Goal: Task Accomplishment & Management: Use online tool/utility

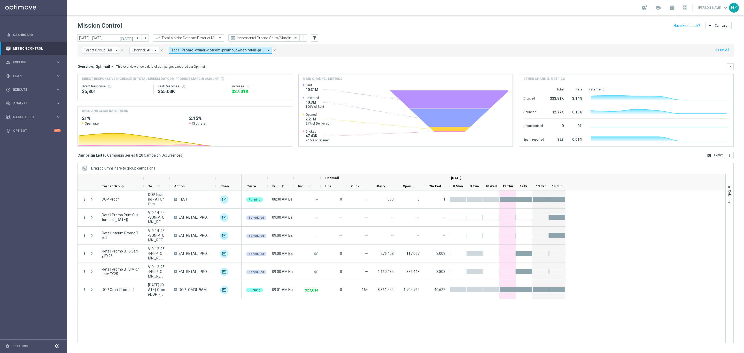
click at [218, 40] on span at bounding box center [221, 38] width 6 height 4
click at [262, 40] on input "text" at bounding box center [258, 38] width 55 height 4
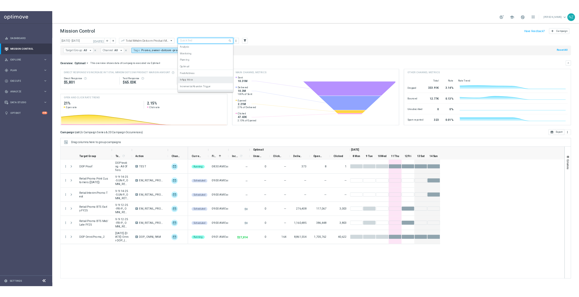
scroll to position [32, 0]
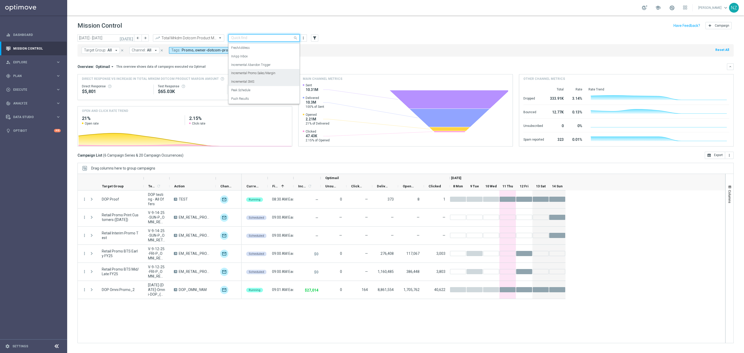
click at [252, 84] on label "Incremental SMS" at bounding box center [242, 82] width 23 height 4
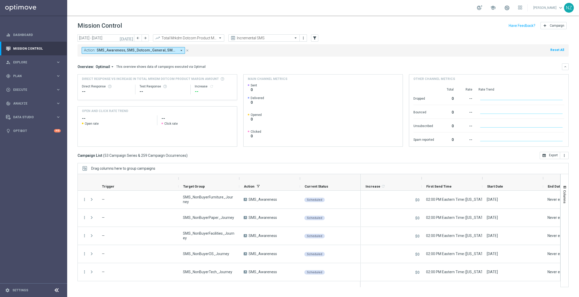
click at [442, 51] on div "Action: SMS_Awareness, SMS_Dotcom_General, SMS_Retail_General arrow_drop_down c…" at bounding box center [323, 50] width 491 height 12
click at [137, 49] on span "SMS_Awareness, SMS_Dotcom_General, SMS_Retail_General" at bounding box center [137, 50] width 80 height 4
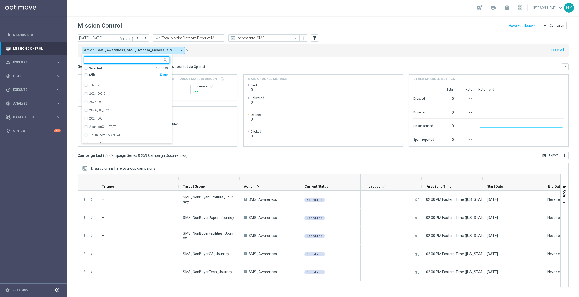
click at [87, 69] on div "Selected 3 Of 389" at bounding box center [126, 68] width 84 height 4
click at [87, 86] on div "SMS_Awareness" at bounding box center [126, 85] width 85 height 8
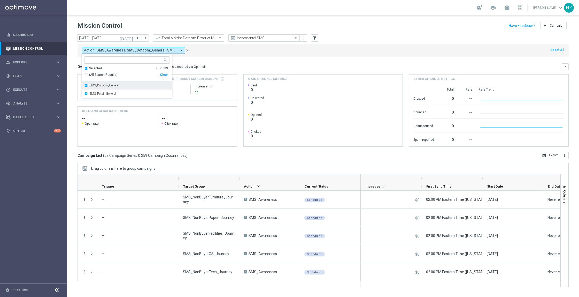
click at [87, 85] on div "SMS_Dotcom_General" at bounding box center [126, 85] width 85 height 8
click at [277, 57] on mini-dashboard "Overview: Optimail arrow_drop_down This overview shows data of campaigns execut…" at bounding box center [323, 104] width 491 height 95
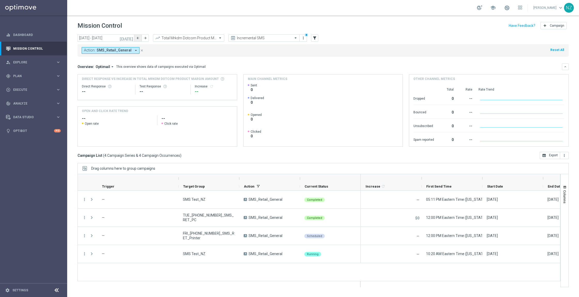
click at [136, 37] on icon "arrow_back" at bounding box center [138, 38] width 4 height 4
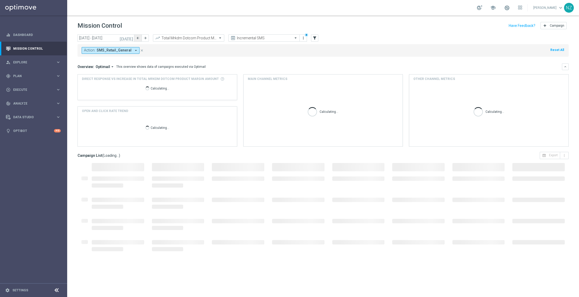
click at [136, 37] on icon "arrow_back" at bounding box center [138, 38] width 4 height 4
type input "[DATE] - [DATE]"
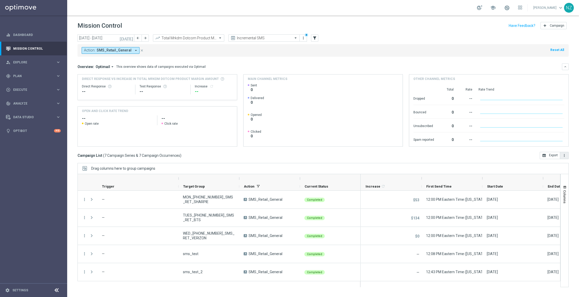
click at [564, 154] on icon "more_vert" at bounding box center [564, 155] width 4 height 4
click at [564, 181] on button "Columns" at bounding box center [565, 194] width 8 height 28
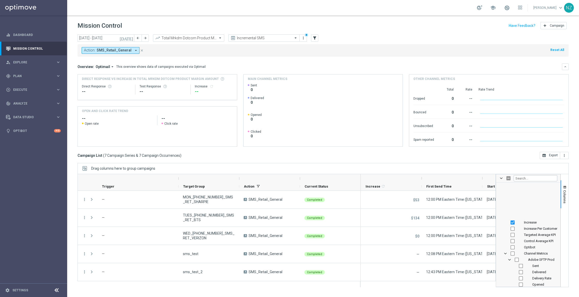
scroll to position [219, 0]
click at [510, 224] on span "Adobe SFTP Prod Column Group" at bounding box center [510, 223] width 4 height 4
click at [510, 228] on span "Adobe SFTP QA Column Group" at bounding box center [510, 229] width 4 height 4
click at [511, 236] on span "Attentive SMS Column Group" at bounding box center [510, 235] width 4 height 4
click at [510, 241] on span "Connect App Coupon Column Group" at bounding box center [510, 241] width 4 height 4
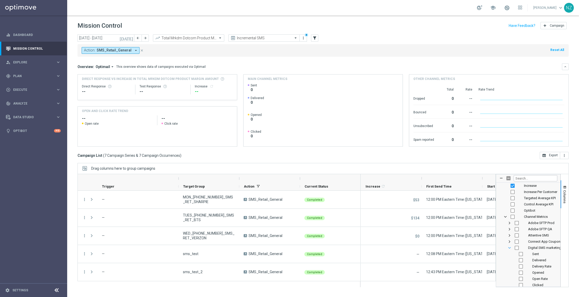
click at [510, 248] on span "Digital SMS marketing Column Group" at bounding box center [510, 248] width 4 height 4
click at [508, 254] on span "Direct Mail - Source4 Column Group" at bounding box center [510, 254] width 4 height 4
click at [509, 260] on span "Direct Mail – Person Column Group" at bounding box center [510, 260] width 4 height 4
click at [511, 265] on span "Direct Mail – Spire Column Group" at bounding box center [510, 266] width 4 height 4
click at [510, 274] on span "Email Deliverability Non-Prod Column Group" at bounding box center [510, 272] width 4 height 4
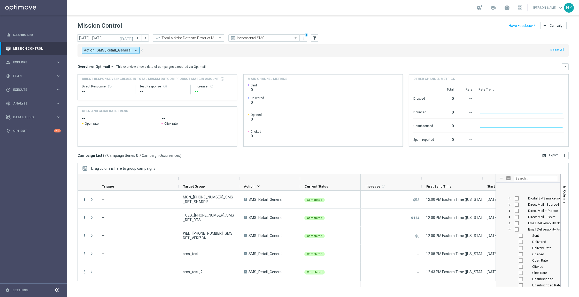
scroll to position [281, 0]
click at [510, 217] on span "Email Deliverability Prod Column Group" at bounding box center [510, 217] width 4 height 4
click at [510, 223] on span "Facebook Custom Audience Column Group" at bounding box center [510, 223] width 4 height 4
click at [510, 229] on span "Liveramp Column Group" at bounding box center [510, 229] width 4 height 4
click at [510, 235] on span "NON-PROD Digital SMS marketing Column Group" at bounding box center [510, 235] width 4 height 4
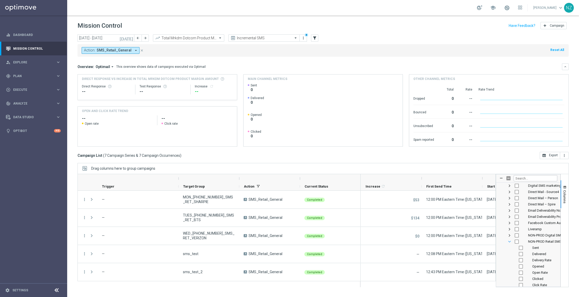
click at [510, 239] on span "NON-PROD Retail SMS marketing Column Group" at bounding box center [510, 241] width 4 height 4
click at [510, 248] on span "Optimail Column Group" at bounding box center [510, 248] width 4 height 4
click at [510, 253] on span "OptiMobile In-App Column Group" at bounding box center [510, 254] width 4 height 4
click at [511, 261] on span "OptiMobile Push Column Group" at bounding box center [510, 260] width 4 height 4
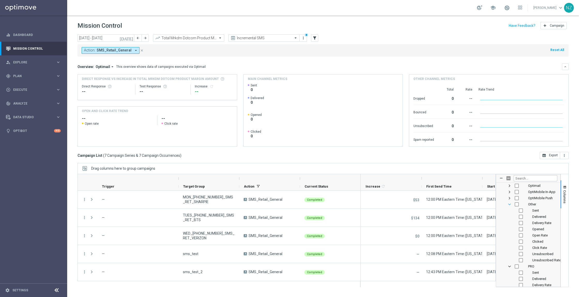
click at [509, 204] on span "Other Column Group" at bounding box center [510, 204] width 4 height 4
click at [510, 209] on span "PRO Column Group" at bounding box center [510, 210] width 4 height 4
click at [512, 215] on div "QA Connect App Coupon" at bounding box center [528, 216] width 58 height 6
click at [510, 216] on span "QA Connect App Coupon Column Group" at bounding box center [510, 217] width 4 height 4
click at [509, 223] on span "Retail SMS marketing Column Group" at bounding box center [510, 223] width 4 height 4
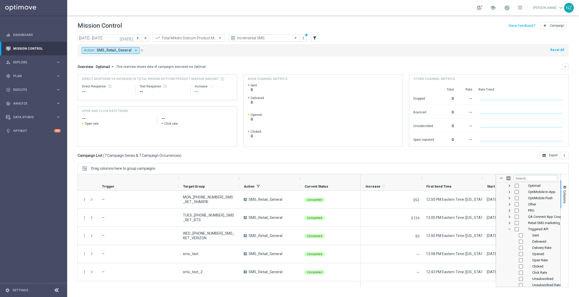
click at [510, 231] on span "Triggered API Column Group" at bounding box center [510, 229] width 4 height 4
click at [509, 239] on span "Web Push Notifications Column Group" at bounding box center [510, 238] width 4 height 4
click at [510, 276] on span "Webpage Pop-up Column Group" at bounding box center [510, 275] width 4 height 4
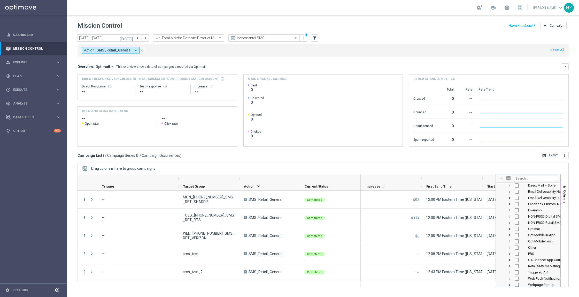
scroll to position [302, 0]
click at [510, 263] on span "Retail SMS marketing Column Group" at bounding box center [510, 263] width 4 height 4
click at [522, 219] on input "Press SPACE to toggle visibility (hidden)" at bounding box center [521, 220] width 4 height 4
checkbox input "true"
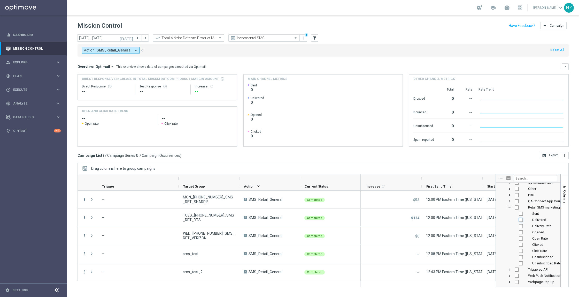
checkbox input "false"
click at [521, 246] on input "Press SPACE to toggle visibility (hidden)" at bounding box center [521, 248] width 4 height 4
checkbox input "true"
click at [521, 261] on input "Press SPACE to toggle visibility (hidden)" at bounding box center [521, 260] width 4 height 4
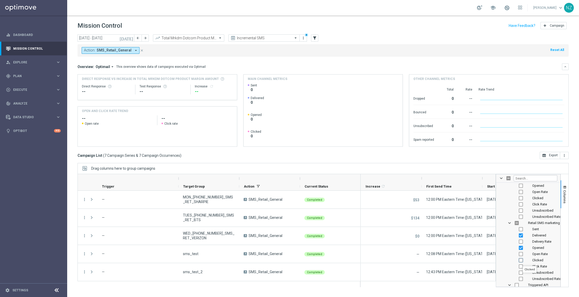
checkbox input "true"
click at [520, 272] on input "Press SPACE to toggle visibility (hidden)" at bounding box center [521, 272] width 4 height 4
checkbox input "true"
click at [566, 188] on span "button" at bounding box center [565, 187] width 4 height 4
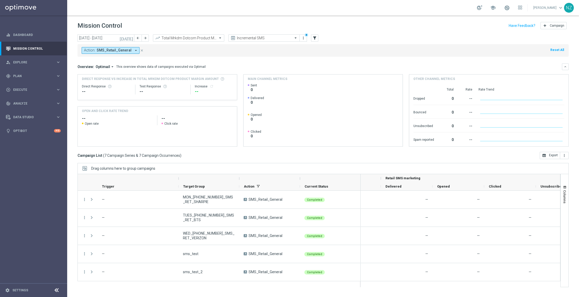
scroll to position [0, 247]
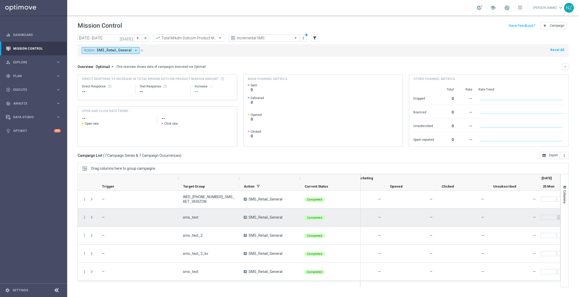
click at [91, 219] on span "Press SPACE to select this row." at bounding box center [91, 217] width 5 height 4
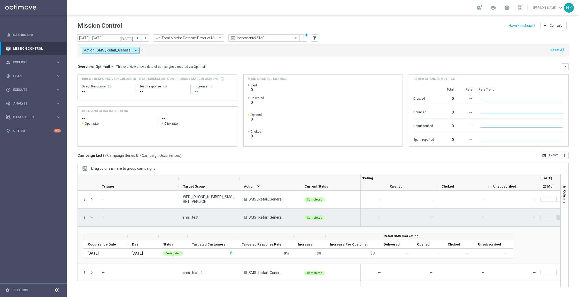
click at [88, 216] on div "Press SPACE to select this row." at bounding box center [92, 217] width 10 height 18
click at [93, 217] on span "Press SPACE to select this row." at bounding box center [91, 217] width 5 height 4
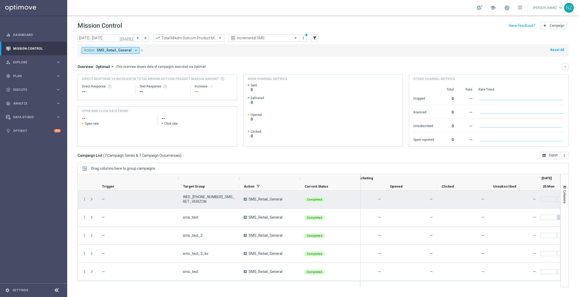
click at [91, 201] on span "Press SPACE to select this row." at bounding box center [92, 199] width 6 height 10
click at [91, 196] on span "Press SPACE to select this row." at bounding box center [92, 199] width 6 height 10
click at [91, 199] on span "Press SPACE to select this row." at bounding box center [91, 199] width 5 height 4
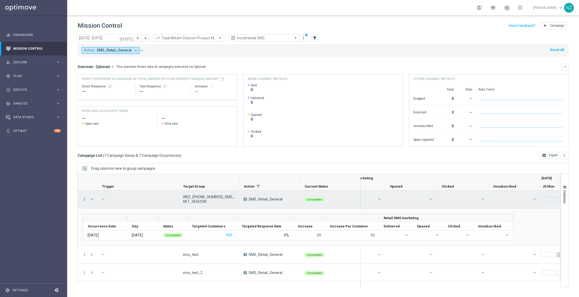
click at [85, 200] on icon "more_vert" at bounding box center [84, 199] width 5 height 5
click at [111, 201] on span "Campaign Details" at bounding box center [108, 202] width 26 height 4
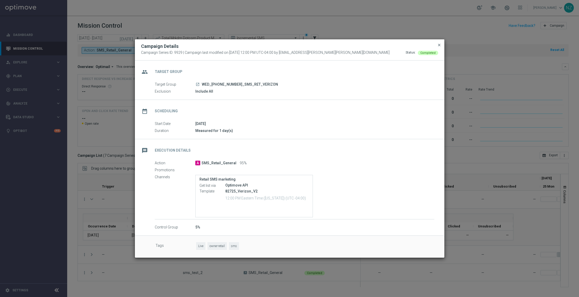
click at [439, 47] on span "close" at bounding box center [439, 45] width 4 height 4
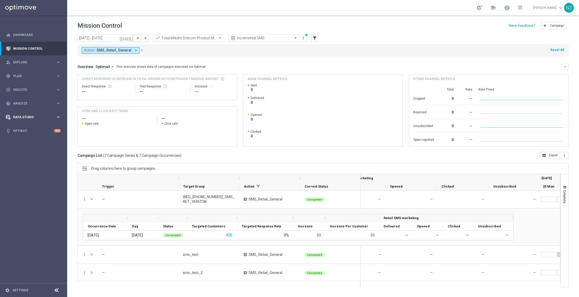
click at [27, 115] on div "Data Studio" at bounding box center [31, 117] width 50 height 5
click at [26, 104] on span "Analyze" at bounding box center [34, 103] width 43 height 3
click at [42, 155] on button "BI Studio keyboard_arrow_right" at bounding box center [37, 153] width 48 height 4
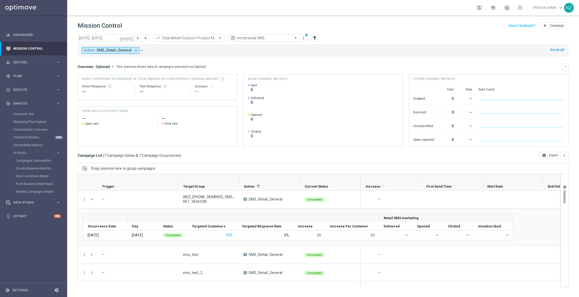
scroll to position [0, 0]
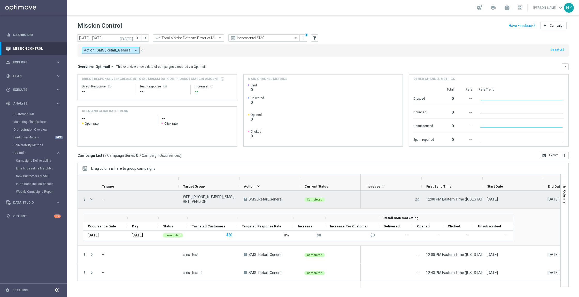
click at [90, 197] on span "Press SPACE to select this row." at bounding box center [91, 199] width 5 height 4
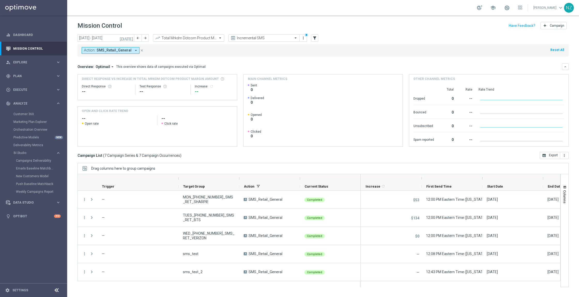
click at [199, 36] on input "text" at bounding box center [183, 38] width 55 height 4
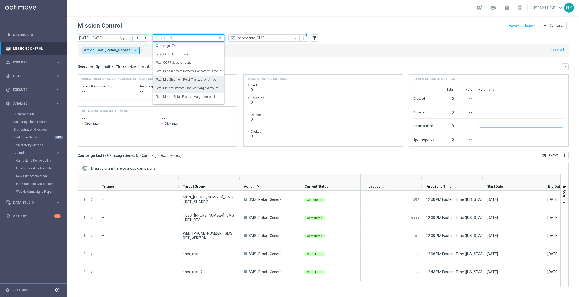
click at [202, 78] on label "Total Mid Shipment Retail Transaction Amount" at bounding box center [188, 80] width 64 height 4
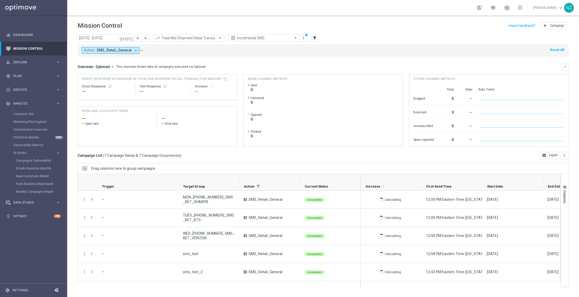
click at [352, 75] on div "Main channel metrics" at bounding box center [323, 78] width 159 height 9
click at [565, 158] on button "more_vert" at bounding box center [564, 155] width 9 height 7
click at [550, 167] on li "Export with occurrences" at bounding box center [547, 164] width 42 height 8
click at [131, 37] on icon "[DATE]" at bounding box center [127, 38] width 14 height 5
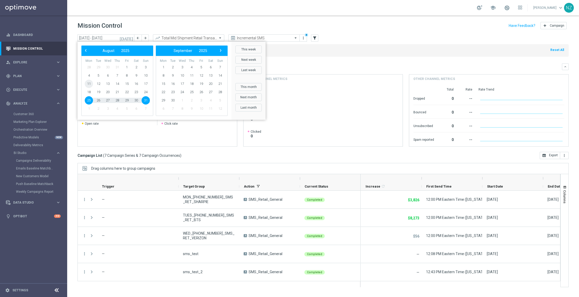
click at [88, 86] on span "11" at bounding box center [89, 84] width 8 height 8
click at [147, 102] on span "31" at bounding box center [146, 100] width 8 height 8
type input "[DATE] - [DATE]"
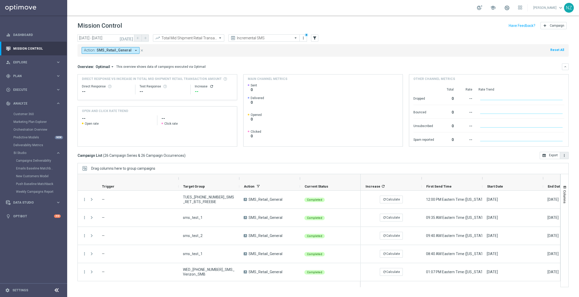
click at [563, 156] on icon "more_vert" at bounding box center [564, 155] width 4 height 4
click at [539, 167] on li "Export with occurrences" at bounding box center [547, 164] width 42 height 8
click at [351, 23] on div "Mission Control add Campaign" at bounding box center [323, 26] width 491 height 10
click at [464, 45] on div "Action: SMS_Retail_General arrow_drop_down close Reset All" at bounding box center [323, 50] width 491 height 12
click at [202, 32] on header "Mission Control add Campaign" at bounding box center [323, 25] width 512 height 19
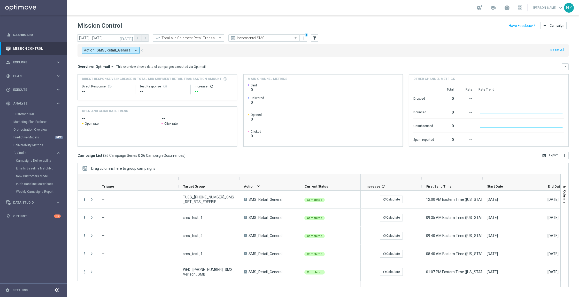
click at [202, 36] on input "text" at bounding box center [183, 38] width 55 height 4
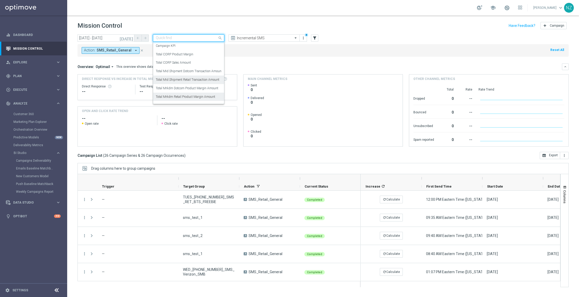
click at [203, 98] on label "Total Mrkdm Retail Product Margin Amount" at bounding box center [185, 97] width 59 height 4
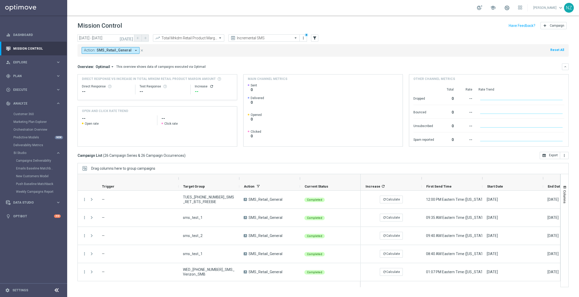
click at [293, 58] on mini-dashboard "Overview: Optimail arrow_drop_down This overview shows data of campaigns execut…" at bounding box center [323, 104] width 491 height 95
click at [564, 157] on icon "more_vert" at bounding box center [564, 155] width 4 height 4
click at [547, 166] on li "Export with occurrences" at bounding box center [547, 164] width 42 height 8
click at [37, 192] on link "Weekly Campaigns Report" at bounding box center [35, 191] width 38 height 4
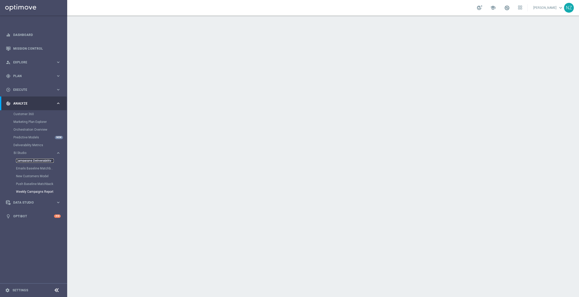
click at [32, 161] on link "Campaigns Deliverability" at bounding box center [35, 160] width 38 height 4
click at [37, 184] on link "Push Baseline Matchback" at bounding box center [35, 184] width 38 height 4
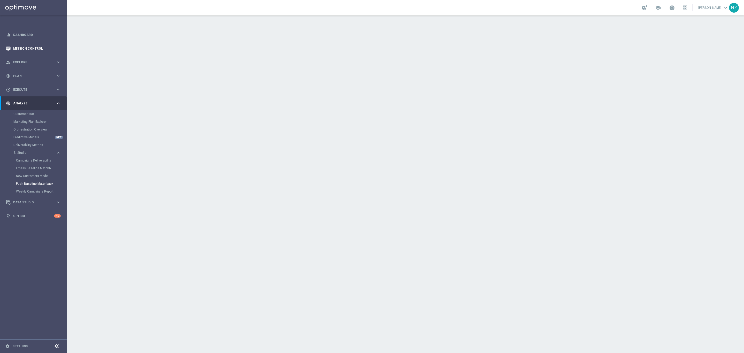
click at [19, 48] on link "Mission Control" at bounding box center [37, 49] width 48 height 14
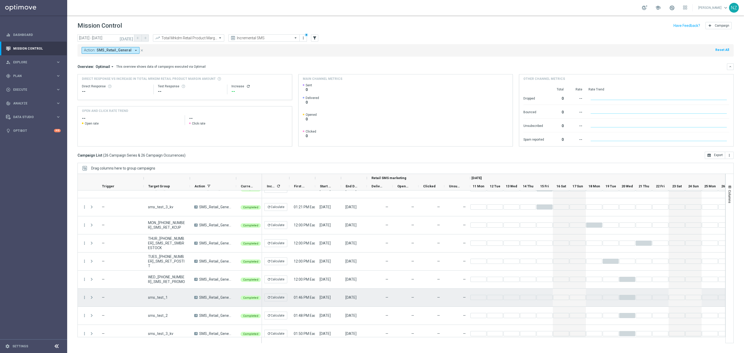
scroll to position [324, 0]
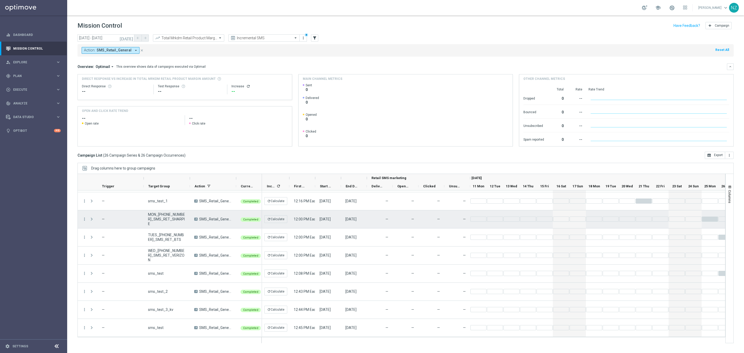
click at [91, 218] on span at bounding box center [91, 219] width 5 height 4
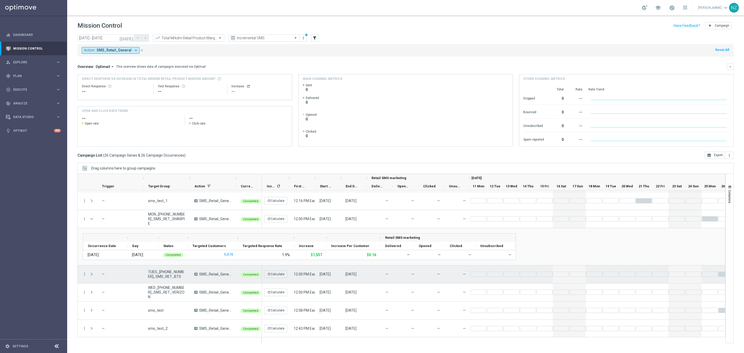
click at [92, 272] on span at bounding box center [91, 274] width 5 height 4
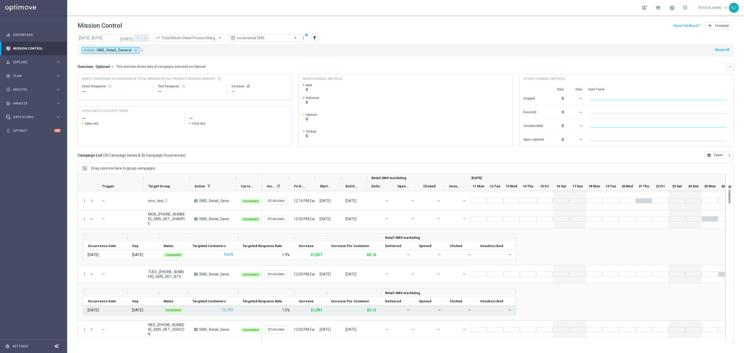
scroll to position [363, 0]
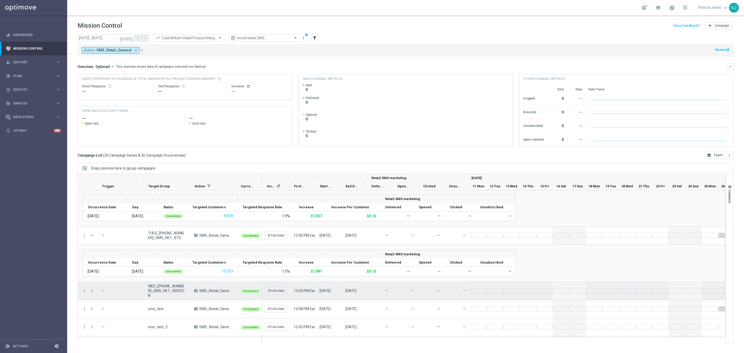
click at [92, 291] on span at bounding box center [91, 291] width 5 height 4
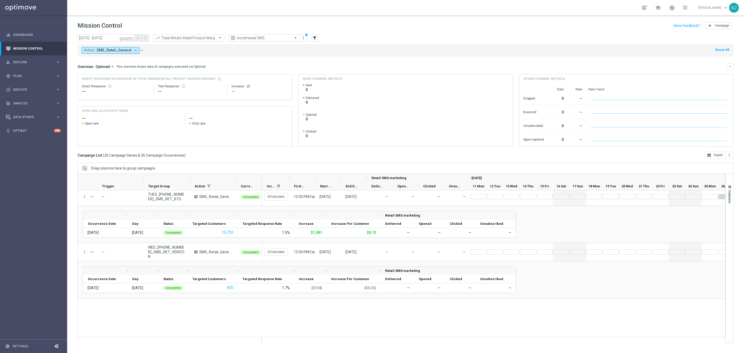
scroll to position [169, 0]
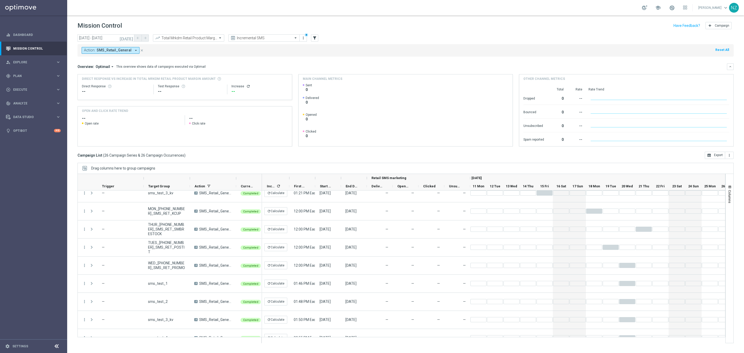
click at [132, 40] on icon "[DATE]" at bounding box center [127, 38] width 14 height 5
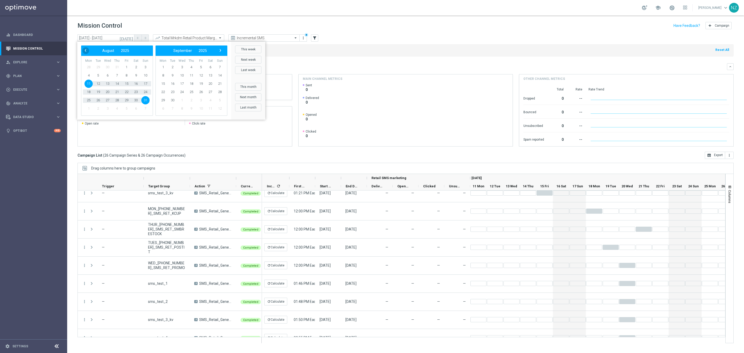
click at [84, 49] on span "‹" at bounding box center [85, 50] width 7 height 7
click at [88, 78] on span "7" at bounding box center [89, 75] width 8 height 8
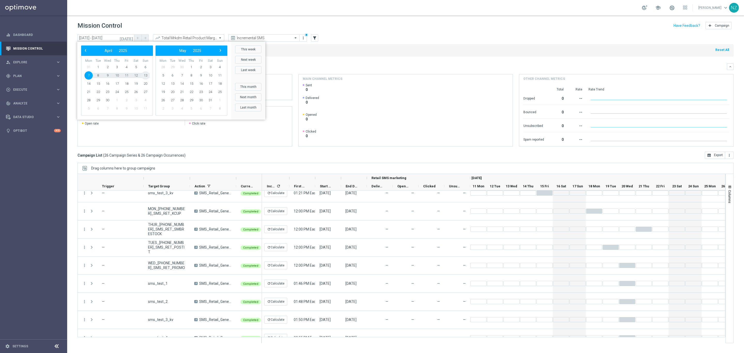
click at [145, 78] on span "13" at bounding box center [145, 75] width 8 height 8
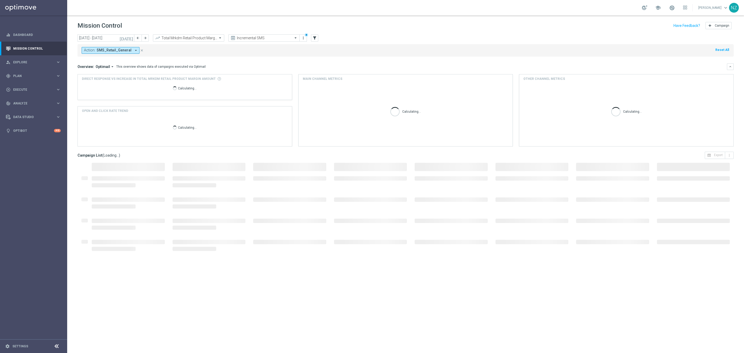
click at [351, 48] on div "Action: SMS_Retail_General arrow_drop_down close Reset All" at bounding box center [406, 50] width 656 height 12
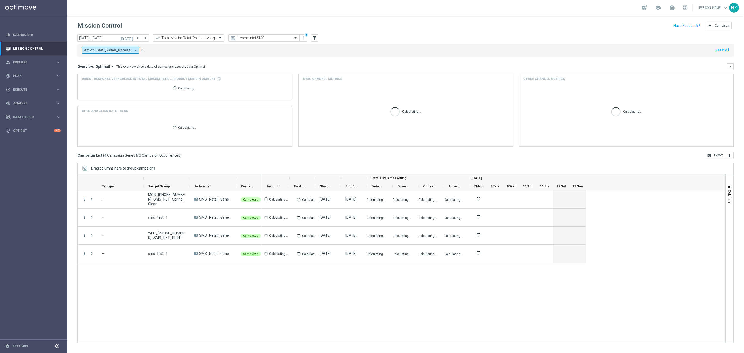
scroll to position [0, 0]
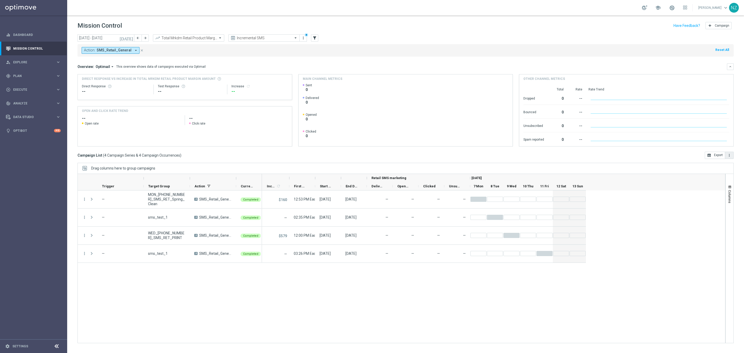
click at [727, 157] on button "more_vert" at bounding box center [729, 155] width 9 height 7
drag, startPoint x: 460, startPoint y: 168, endPoint x: 342, endPoint y: 115, distance: 129.4
click at [457, 168] on div "Drag columns here to group campaigns" at bounding box center [406, 168] width 656 height 11
click at [218, 37] on span at bounding box center [221, 38] width 6 height 6
click at [132, 40] on icon "[DATE]" at bounding box center [127, 38] width 14 height 5
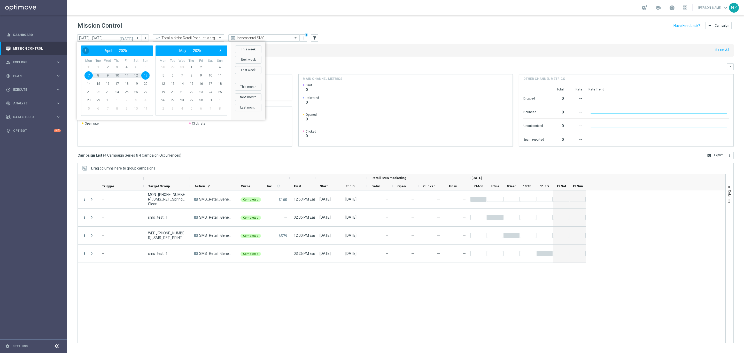
click at [85, 52] on span "‹" at bounding box center [85, 50] width 7 height 7
click at [85, 51] on span "‹" at bounding box center [85, 50] width 7 height 7
click at [91, 74] on span "3" at bounding box center [89, 75] width 8 height 8
click at [223, 48] on bs-datepicker-navigation-view "‹ ​ March ​ 2025 ​ ›" at bounding box center [190, 50] width 67 height 7
click at [222, 51] on span "›" at bounding box center [220, 50] width 7 height 7
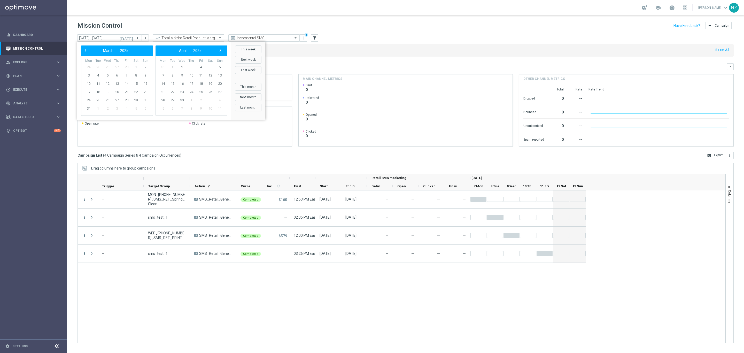
click at [222, 51] on span "›" at bounding box center [220, 50] width 7 height 7
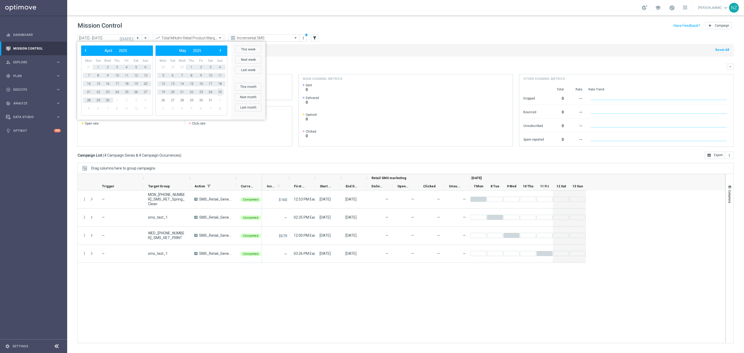
click at [220, 91] on span "25" at bounding box center [220, 92] width 8 height 8
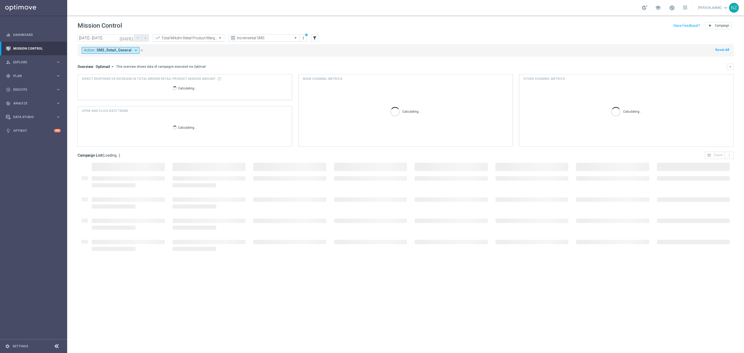
click at [195, 39] on input "text" at bounding box center [183, 38] width 55 height 4
click at [203, 79] on label "Total Mid Shipment Retail Transaction Amount" at bounding box center [188, 80] width 64 height 4
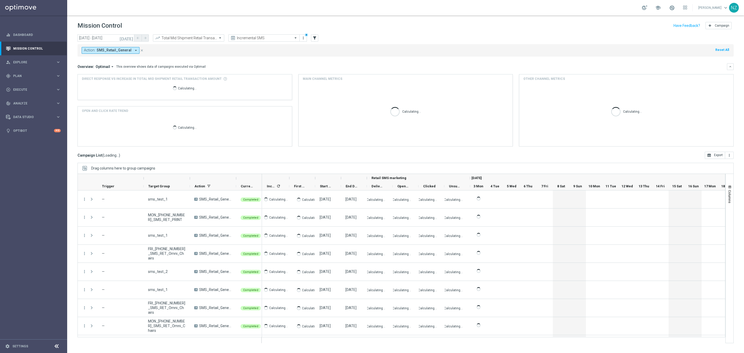
click at [374, 52] on div "Action: SMS_Retail_General arrow_drop_down close Reset All" at bounding box center [406, 50] width 656 height 12
click at [730, 157] on icon "more_vert" at bounding box center [730, 155] width 4 height 4
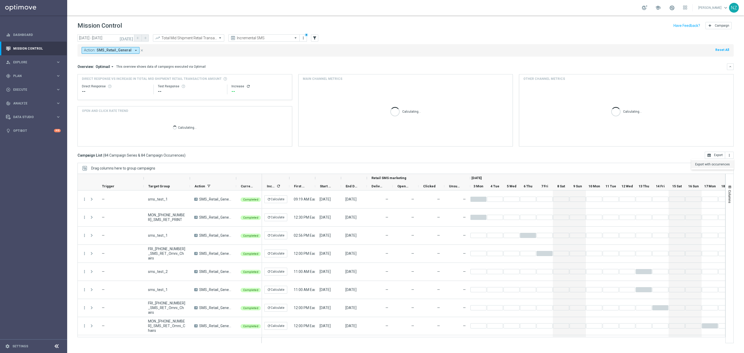
click at [725, 165] on span "Export with occurrences" at bounding box center [712, 165] width 35 height 4
click at [197, 40] on input "text" at bounding box center [183, 38] width 55 height 4
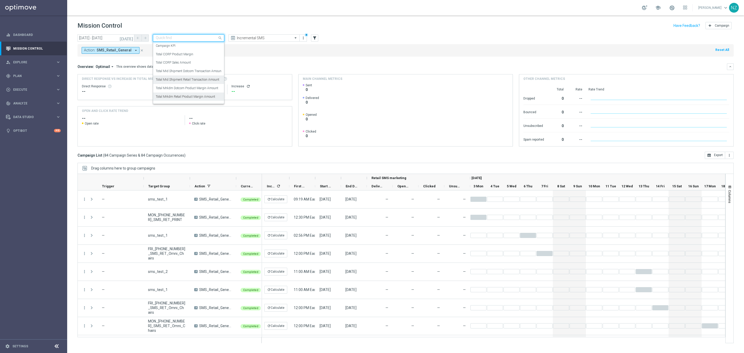
click at [202, 96] on label "Total Mrkdm Retail Product Margin Amount" at bounding box center [185, 97] width 59 height 4
click at [730, 155] on icon "more_vert" at bounding box center [730, 155] width 4 height 4
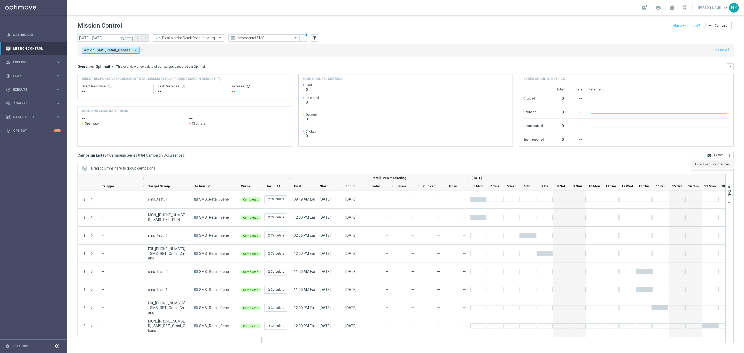
click at [720, 164] on span "Export with occurrences" at bounding box center [712, 165] width 35 height 4
click at [131, 37] on icon "[DATE]" at bounding box center [127, 38] width 14 height 5
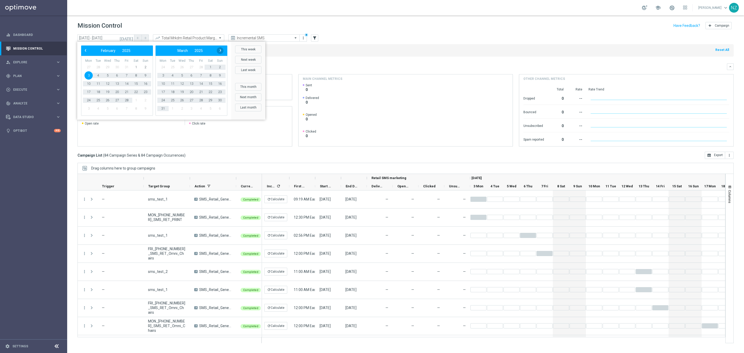
click at [218, 50] on span "›" at bounding box center [220, 50] width 7 height 7
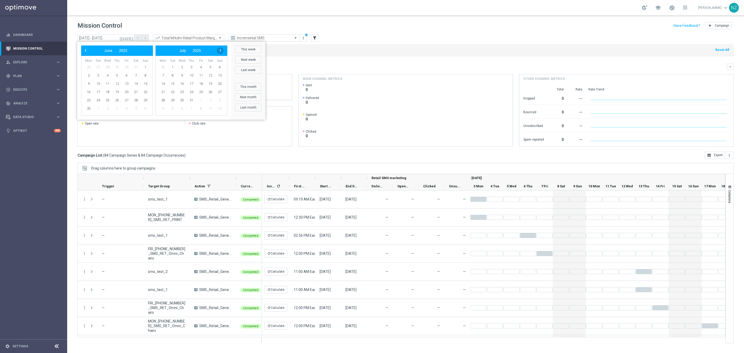
click at [218, 50] on span "›" at bounding box center [220, 50] width 7 height 7
click at [159, 74] on span "4" at bounding box center [163, 75] width 8 height 8
drag, startPoint x: 146, startPoint y: 74, endPoint x: 360, endPoint y: 44, distance: 215.9
click at [146, 74] on span "10" at bounding box center [145, 75] width 8 height 8
type input "[DATE] - [DATE]"
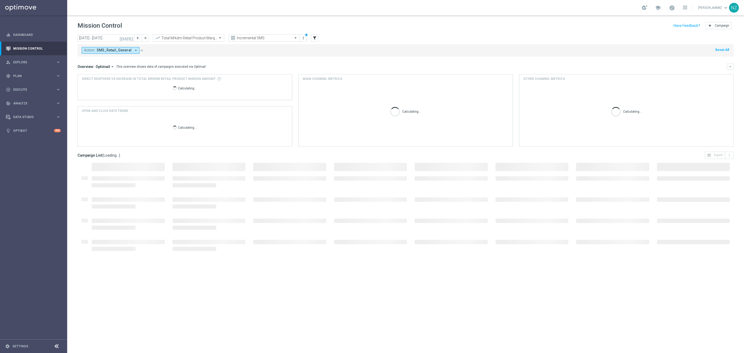
click at [373, 55] on div "Action: SMS_Retail_General arrow_drop_down close Reset All" at bounding box center [406, 50] width 656 height 12
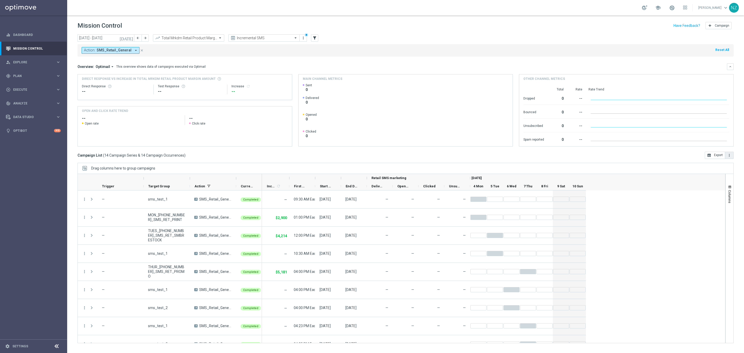
click at [728, 154] on icon "more_vert" at bounding box center [730, 155] width 4 height 4
click at [202, 40] on input "text" at bounding box center [183, 38] width 55 height 4
drag, startPoint x: 191, startPoint y: 81, endPoint x: 240, endPoint y: 72, distance: 49.6
click at [191, 81] on label "Total Mid Shipment Retail Transaction Amount" at bounding box center [188, 80] width 64 height 4
click at [730, 155] on icon "more_vert" at bounding box center [730, 155] width 4 height 4
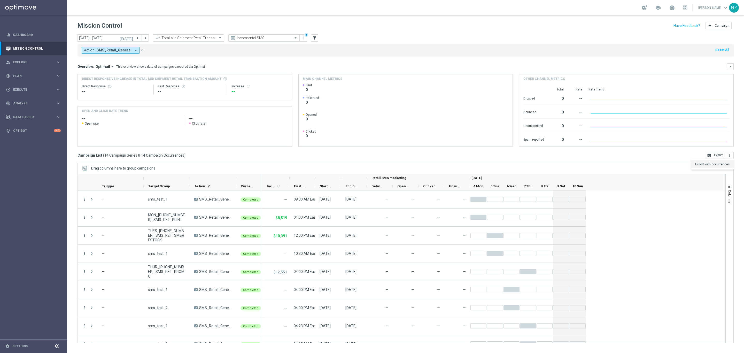
click at [720, 165] on span "Export with occurrences" at bounding box center [712, 165] width 35 height 4
